Goal: Transaction & Acquisition: Download file/media

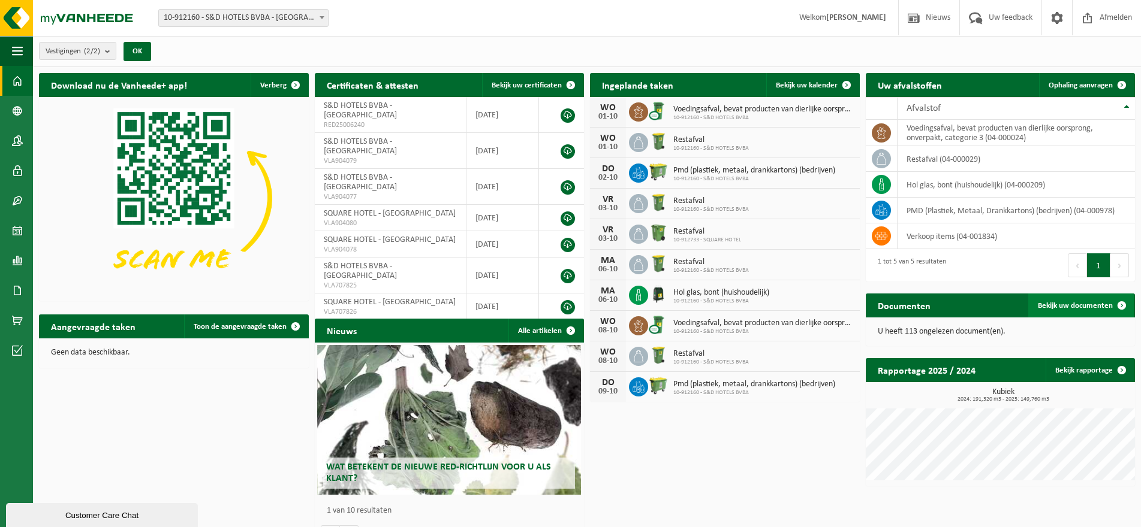
click at [1086, 302] on span "Bekijk uw documenten" at bounding box center [1075, 306] width 75 height 8
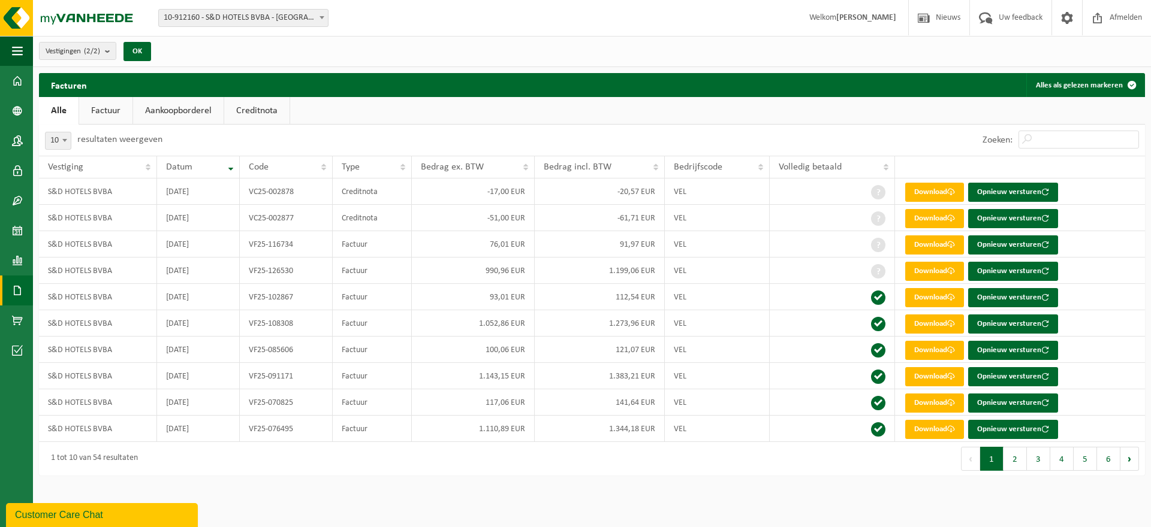
click at [122, 110] on link "Factuur" at bounding box center [105, 111] width 53 height 28
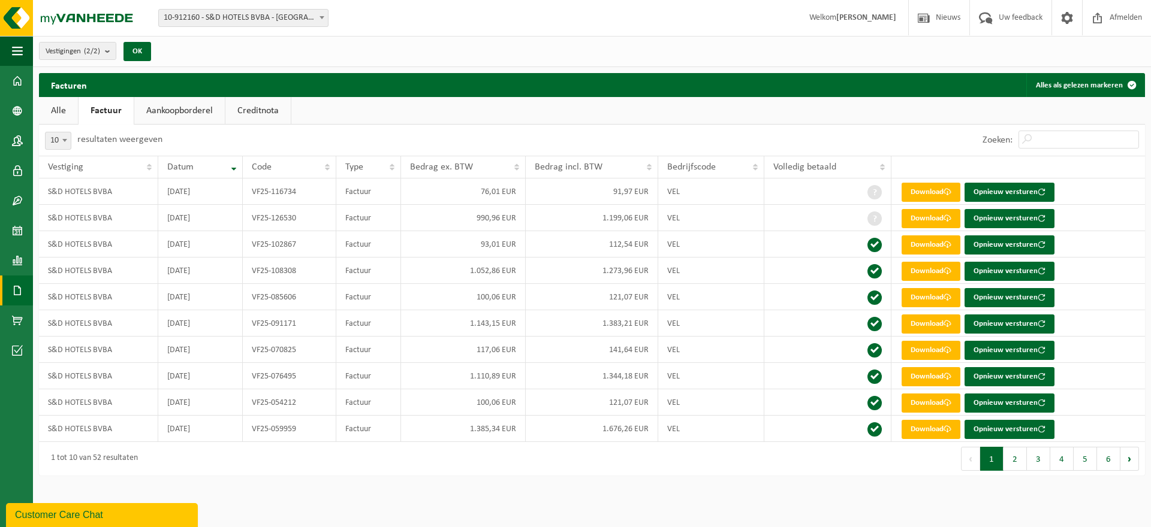
click at [162, 109] on link "Aankoopborderel" at bounding box center [179, 111] width 91 height 28
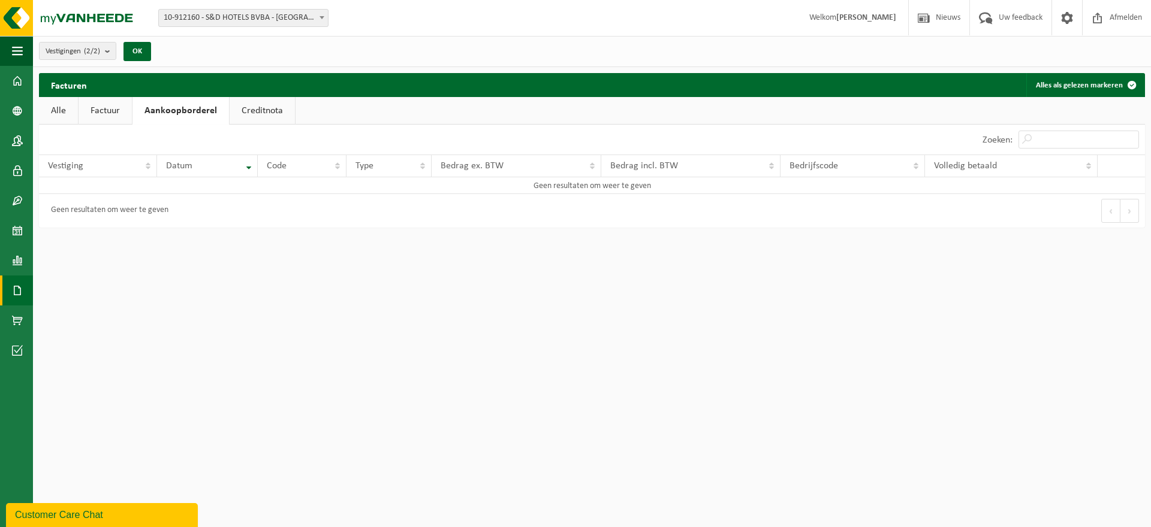
click at [260, 108] on link "Creditnota" at bounding box center [262, 111] width 65 height 28
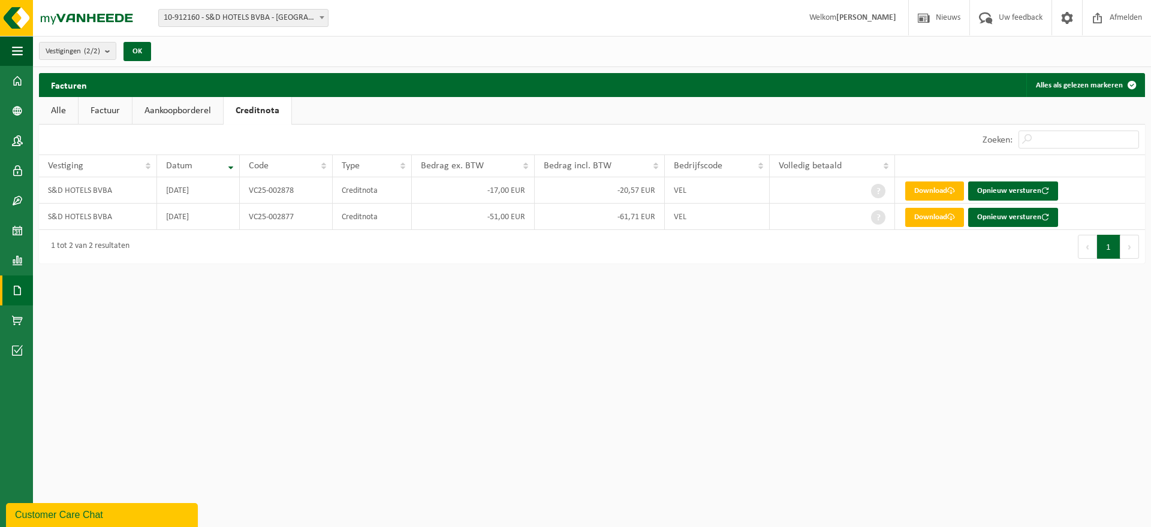
click at [67, 109] on link "Alle" at bounding box center [58, 111] width 39 height 28
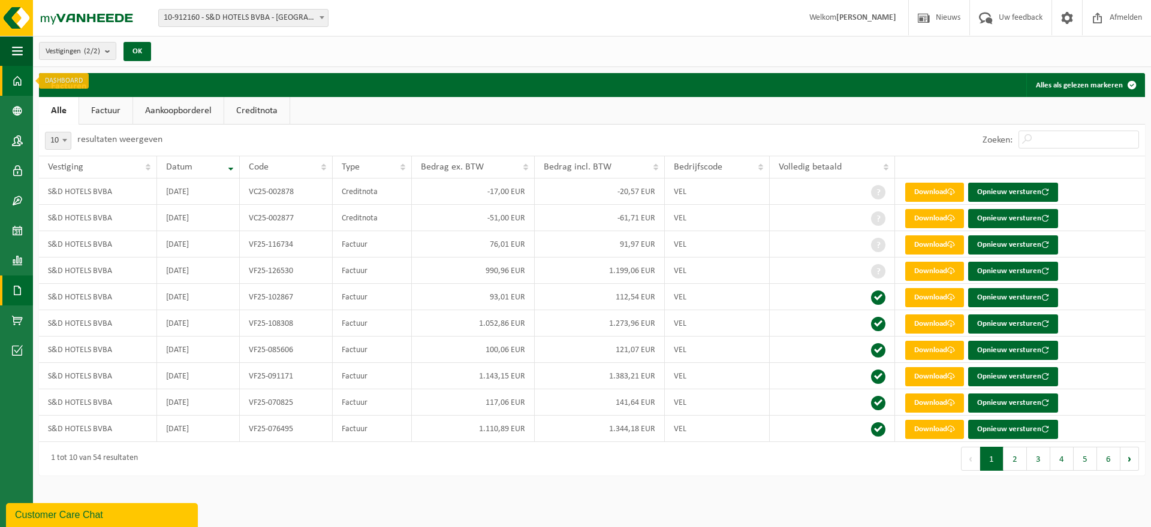
click at [18, 88] on span at bounding box center [17, 81] width 11 height 30
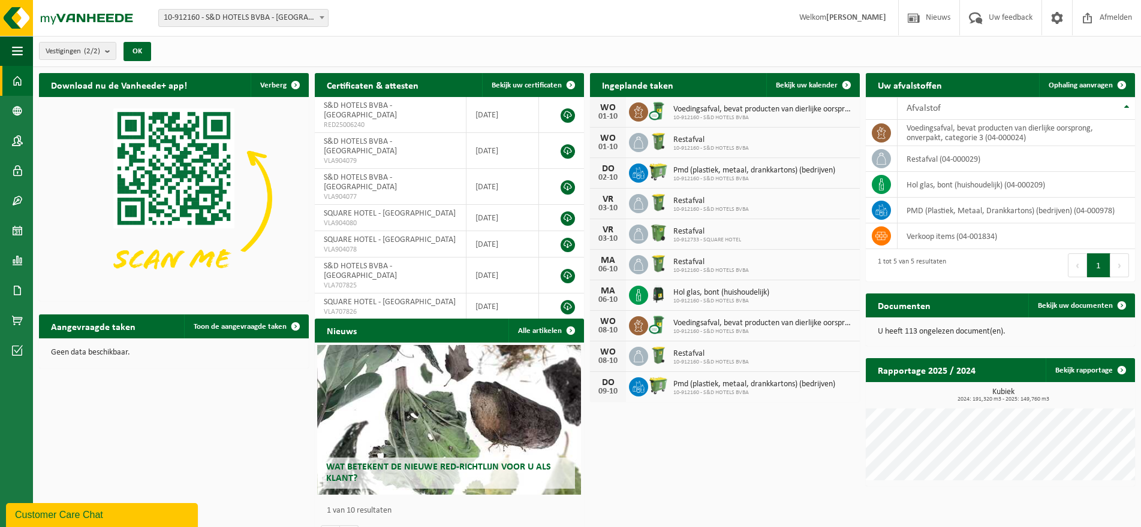
scroll to position [28, 0]
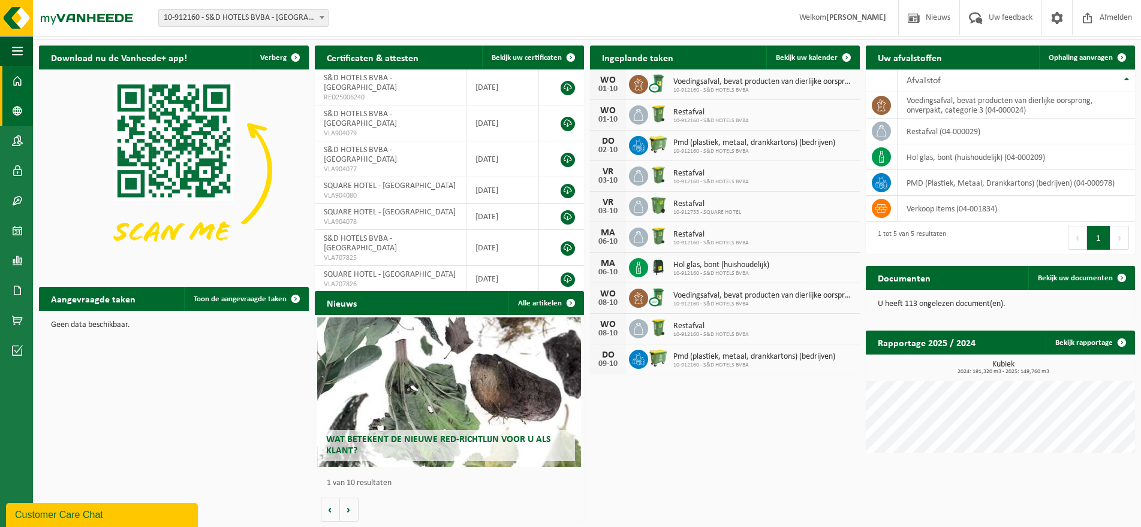
click at [16, 116] on span at bounding box center [17, 111] width 11 height 30
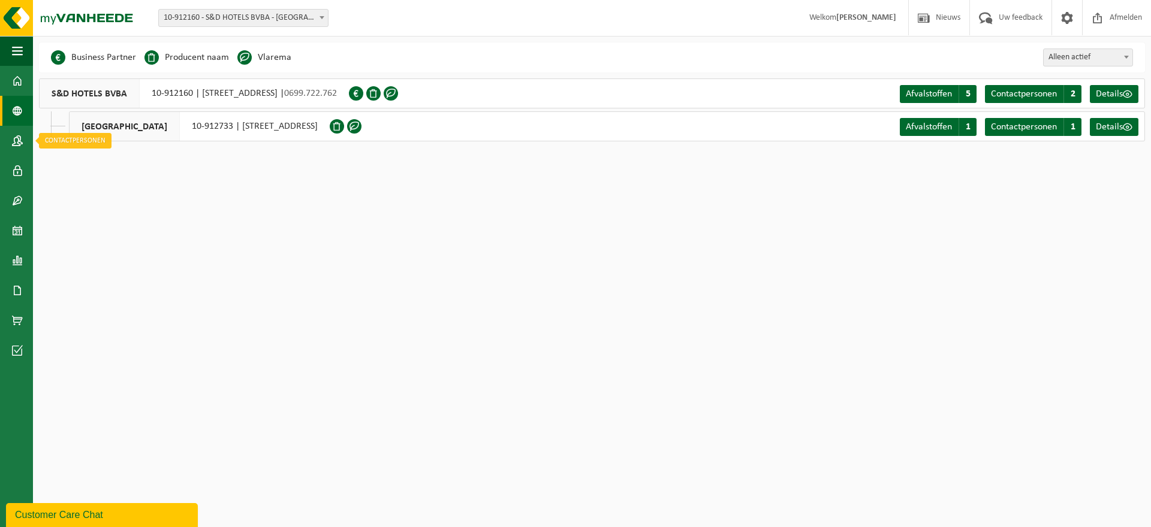
click at [19, 137] on span at bounding box center [17, 141] width 11 height 30
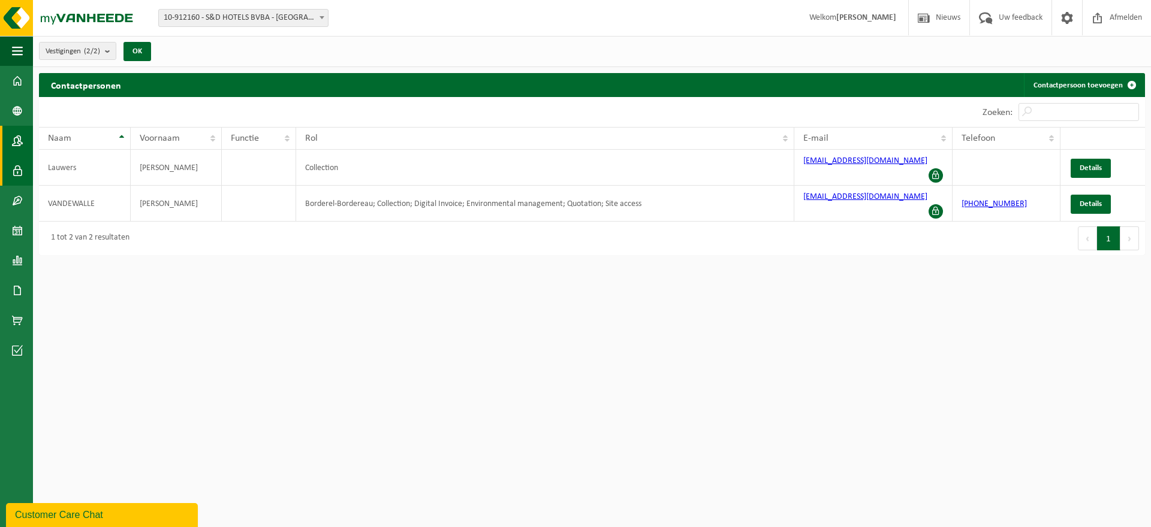
click at [16, 176] on span at bounding box center [17, 171] width 11 height 30
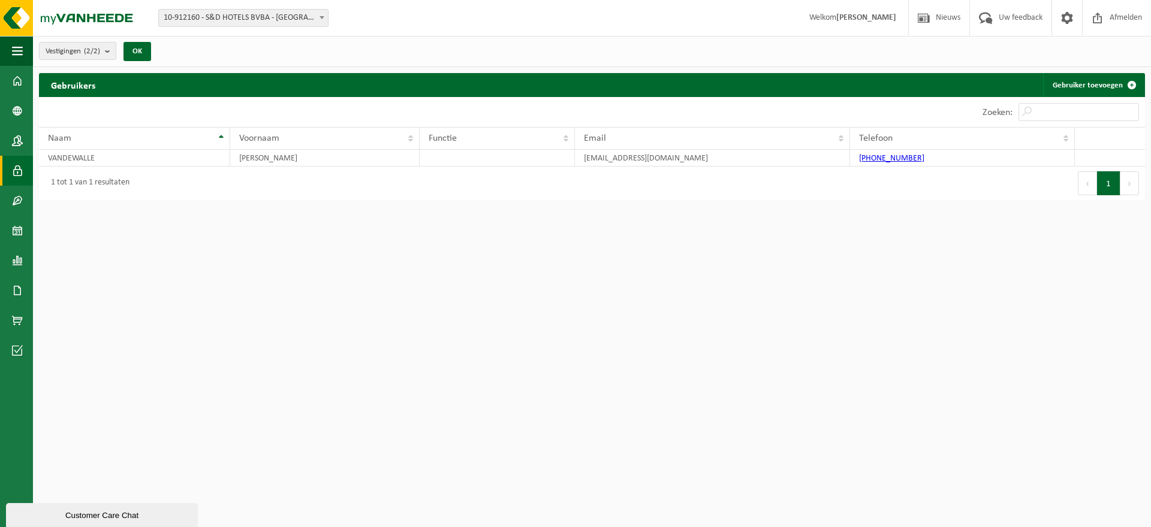
click at [17, 205] on span at bounding box center [17, 201] width 11 height 30
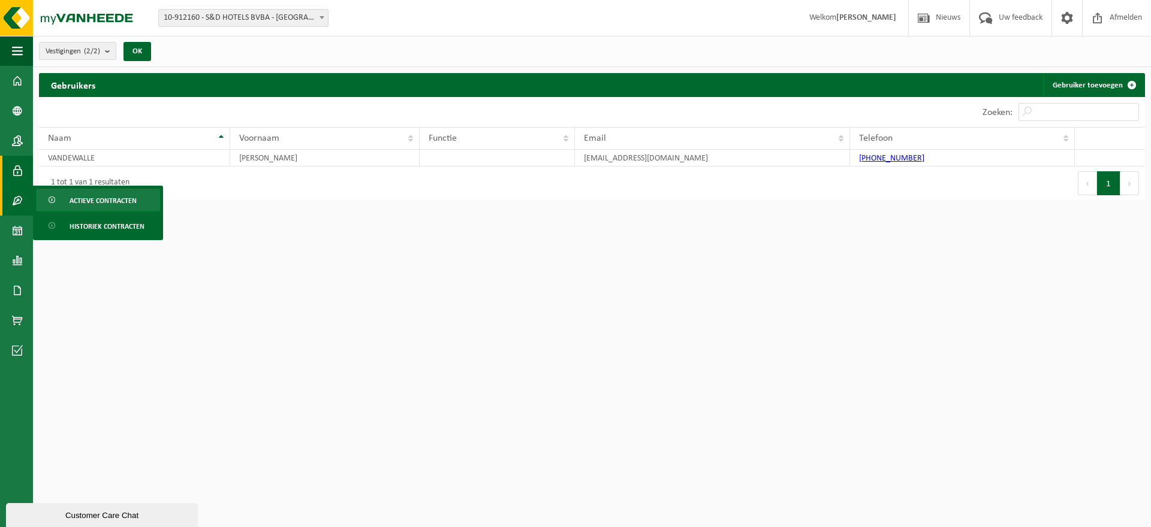
click at [129, 204] on span "Actieve contracten" at bounding box center [103, 200] width 67 height 23
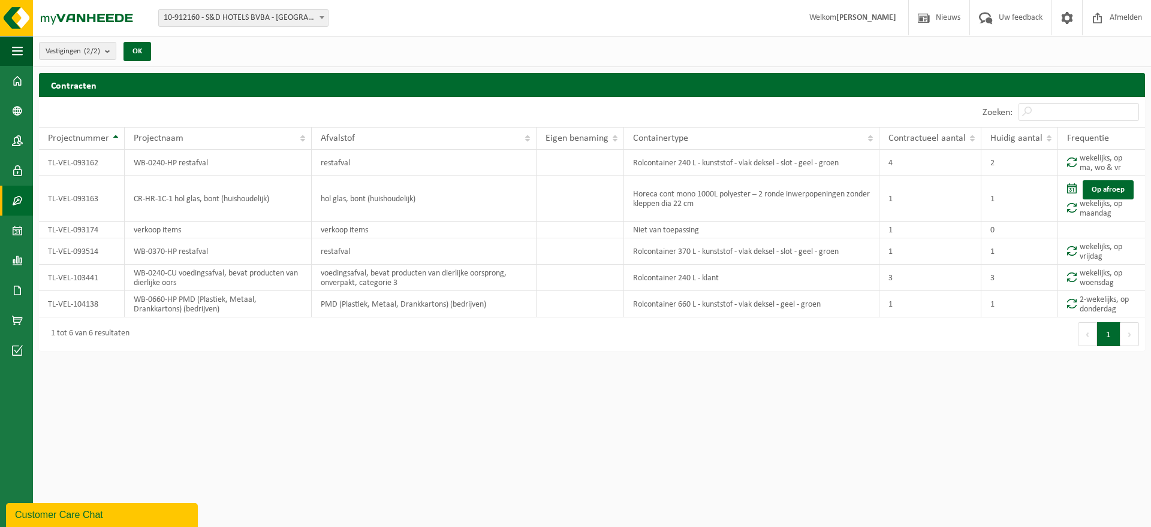
click at [16, 199] on span at bounding box center [17, 201] width 11 height 30
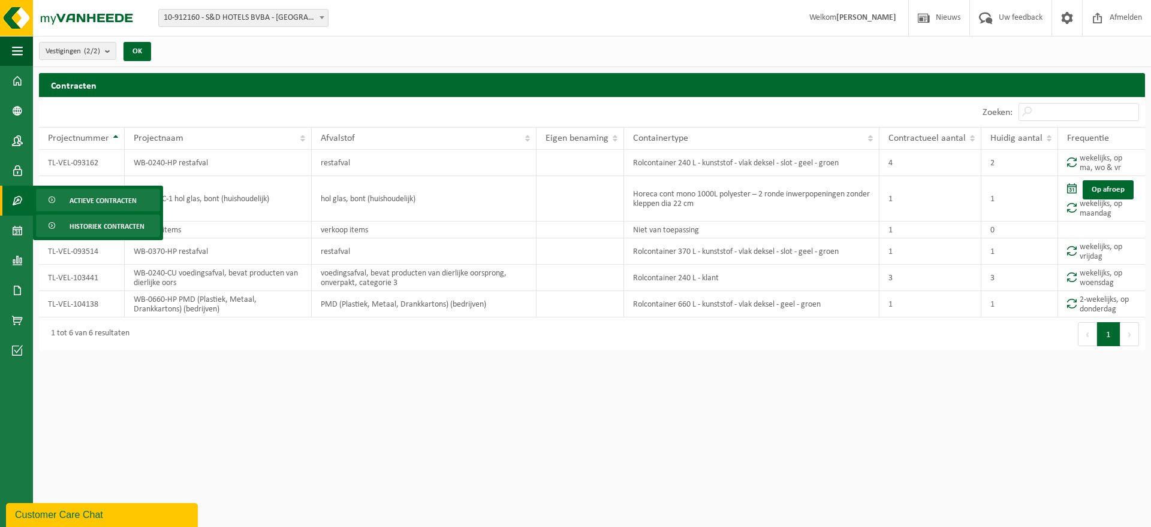
click at [107, 224] on span "Historiek contracten" at bounding box center [107, 226] width 75 height 23
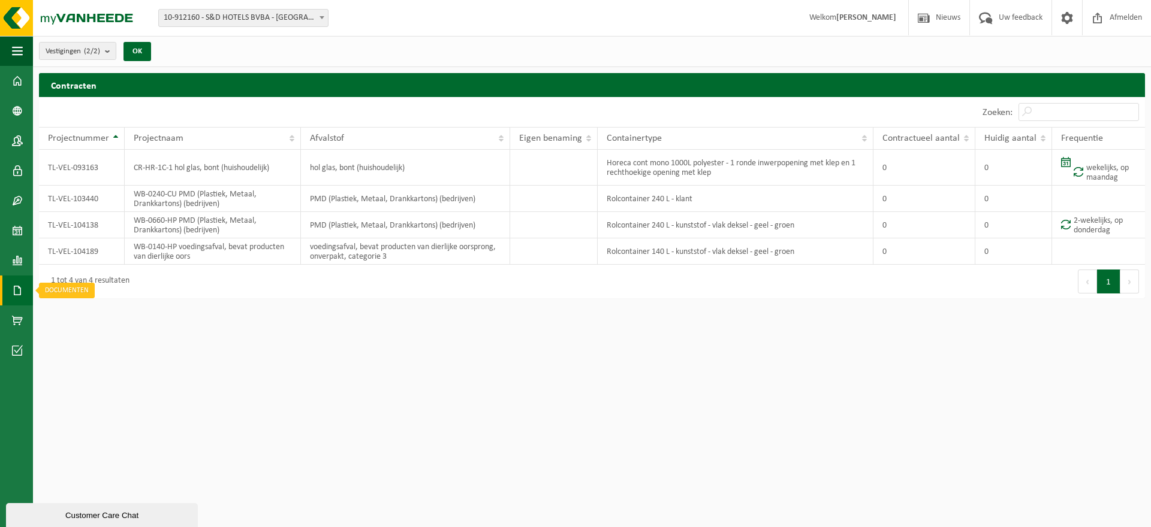
click at [18, 303] on span at bounding box center [17, 291] width 11 height 30
click at [89, 293] on span "Facturen" at bounding box center [86, 290] width 32 height 23
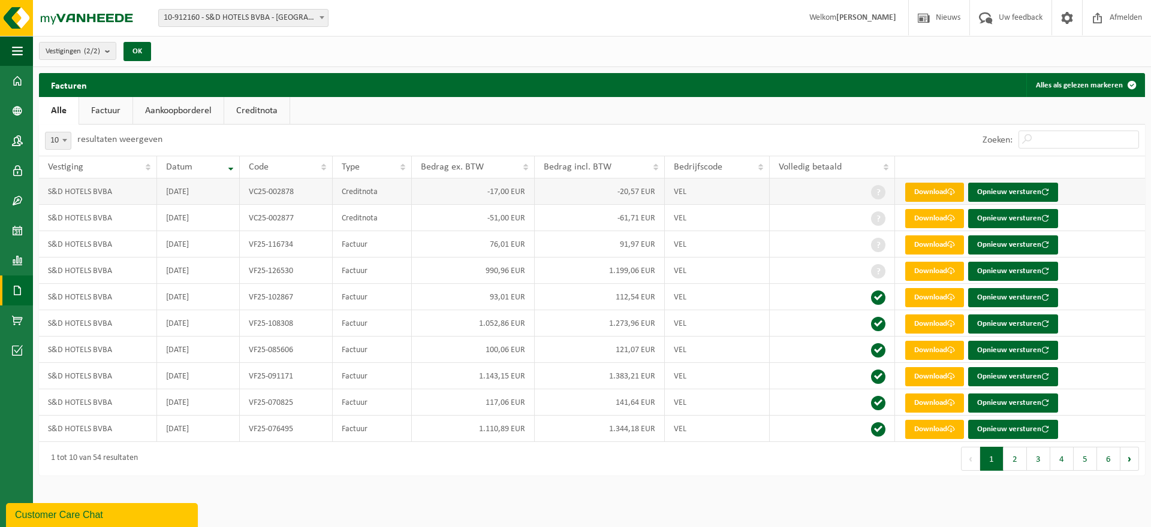
click at [952, 191] on span at bounding box center [951, 192] width 8 height 8
click at [958, 219] on link "Download" at bounding box center [934, 218] width 59 height 19
click at [957, 240] on link "Download" at bounding box center [934, 245] width 59 height 19
click at [960, 270] on link "Download" at bounding box center [934, 271] width 59 height 19
click at [958, 297] on link "Download" at bounding box center [934, 297] width 59 height 19
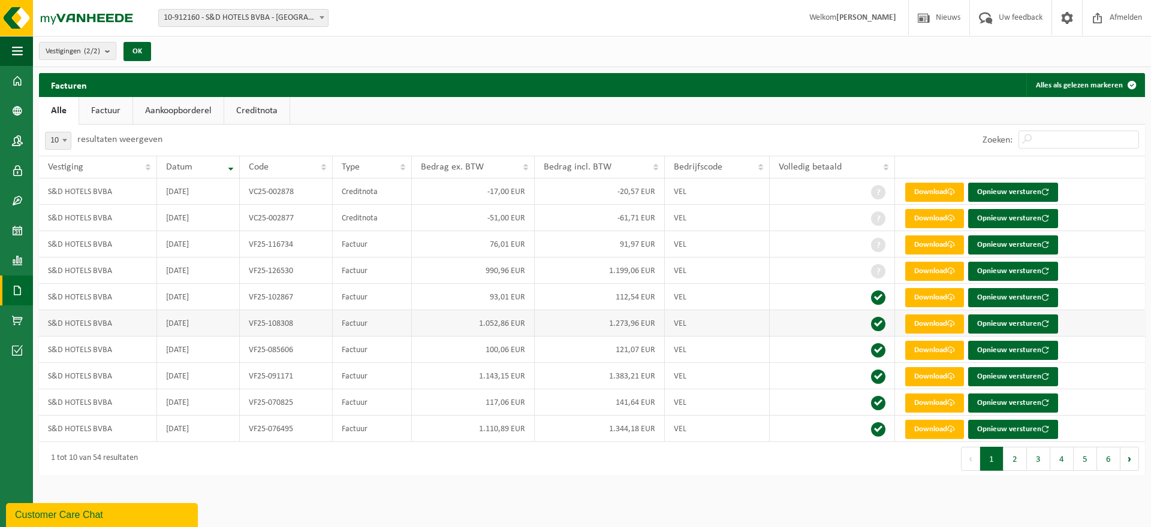
click at [957, 335] on td "Download Opnieuw versturen" at bounding box center [1020, 323] width 250 height 26
